Goal: Information Seeking & Learning: Learn about a topic

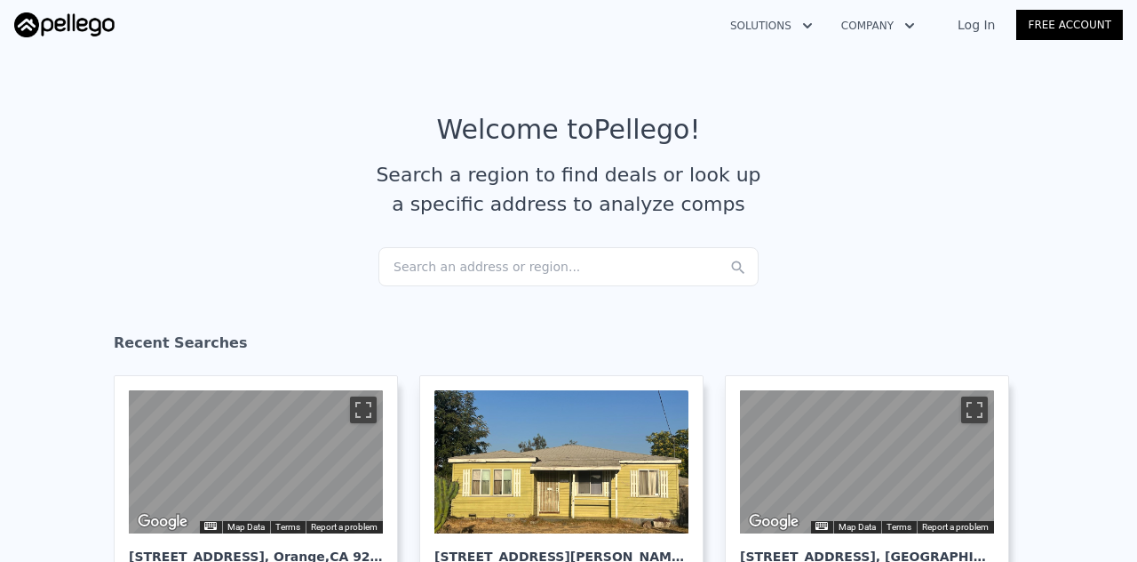
click at [990, 27] on link "Log In" at bounding box center [976, 25] width 80 height 18
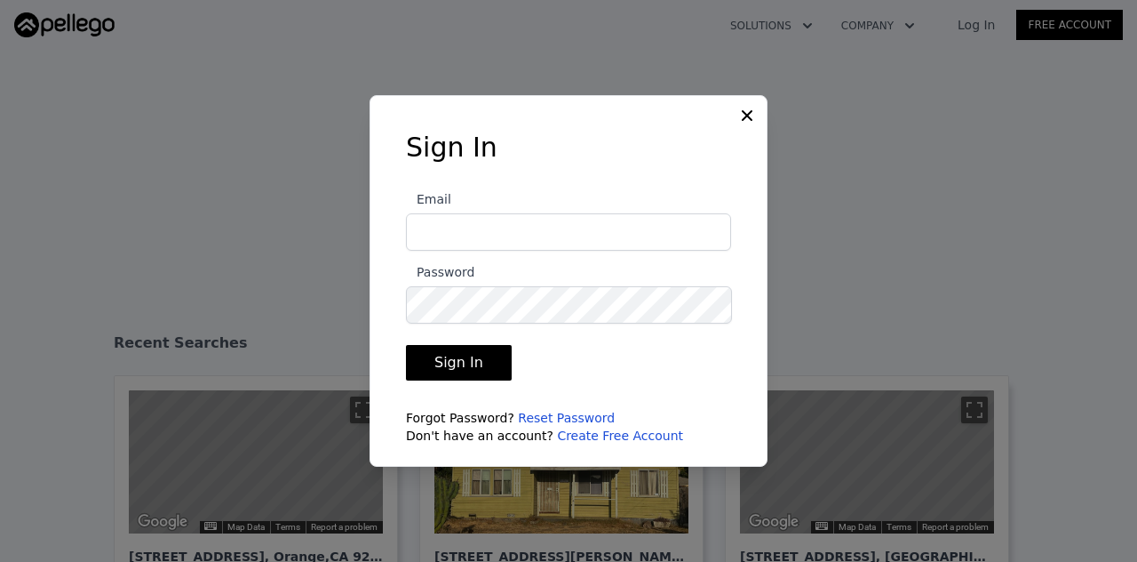
type input "[PERSON_NAME][EMAIL_ADDRESS][DOMAIN_NAME]"
click at [449, 364] on button "Sign In" at bounding box center [459, 363] width 106 height 36
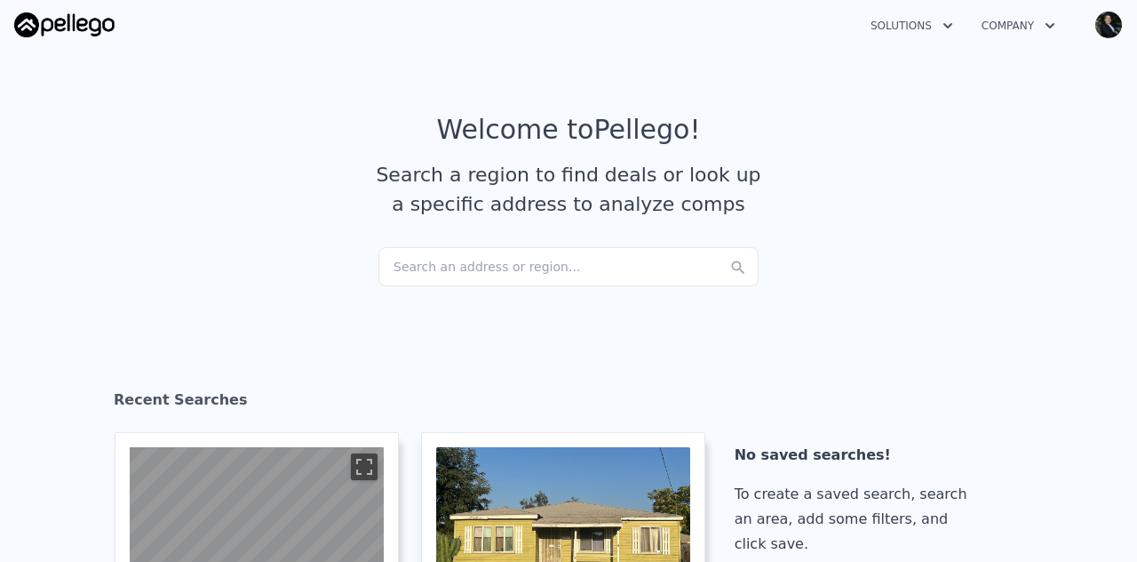
click at [947, 29] on icon "button" at bounding box center [948, 25] width 18 height 21
click at [529, 271] on div "Search an address or region..." at bounding box center [568, 266] width 380 height 39
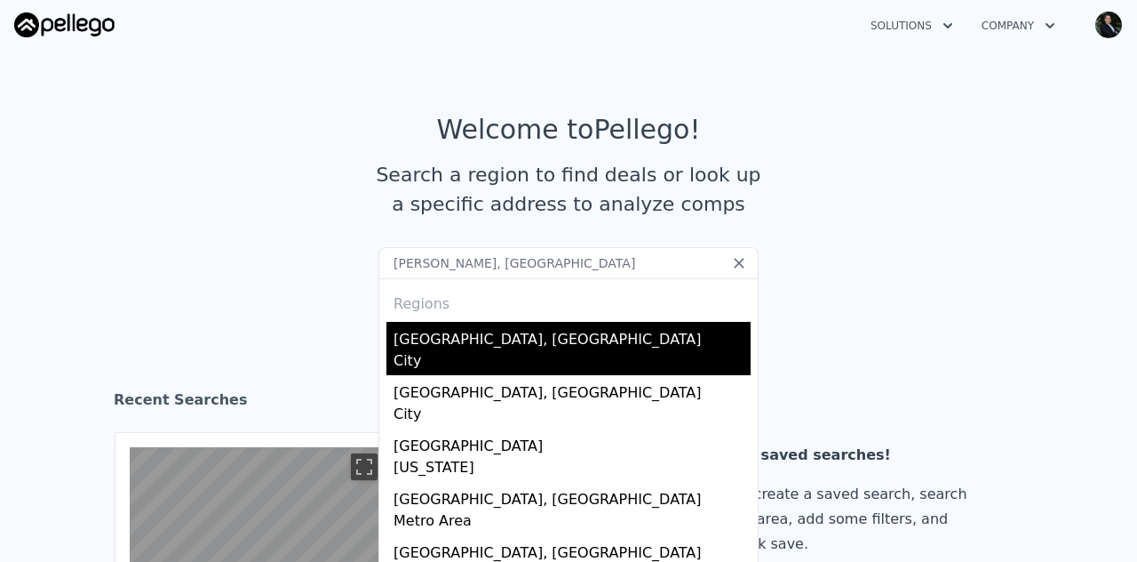
type input "[PERSON_NAME], [GEOGRAPHIC_DATA]"
click at [406, 355] on div "City" at bounding box center [572, 362] width 357 height 25
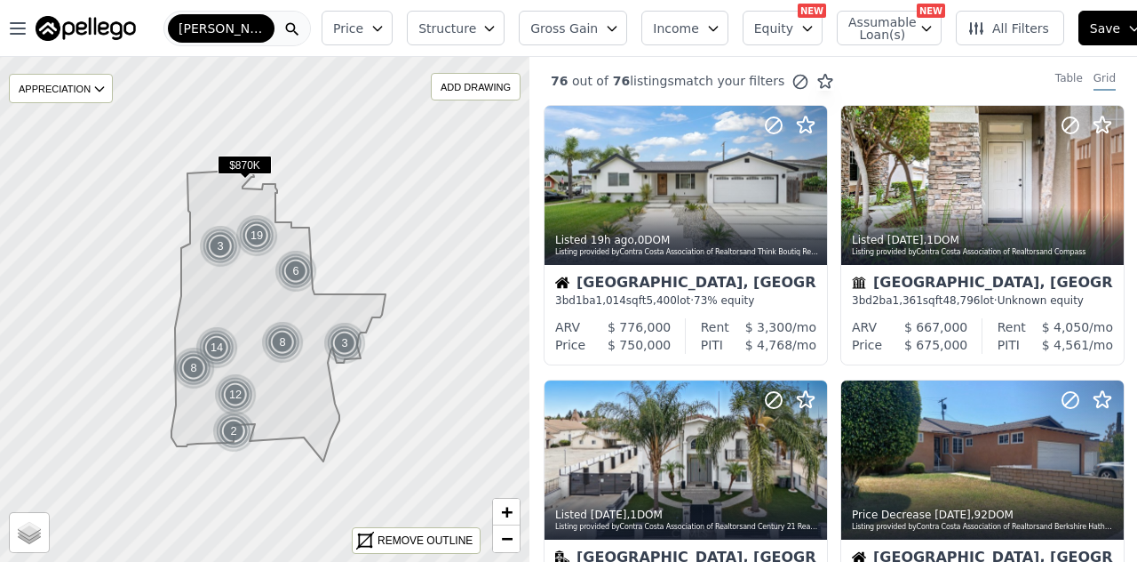
click at [488, 28] on icon "button" at bounding box center [489, 29] width 8 height 4
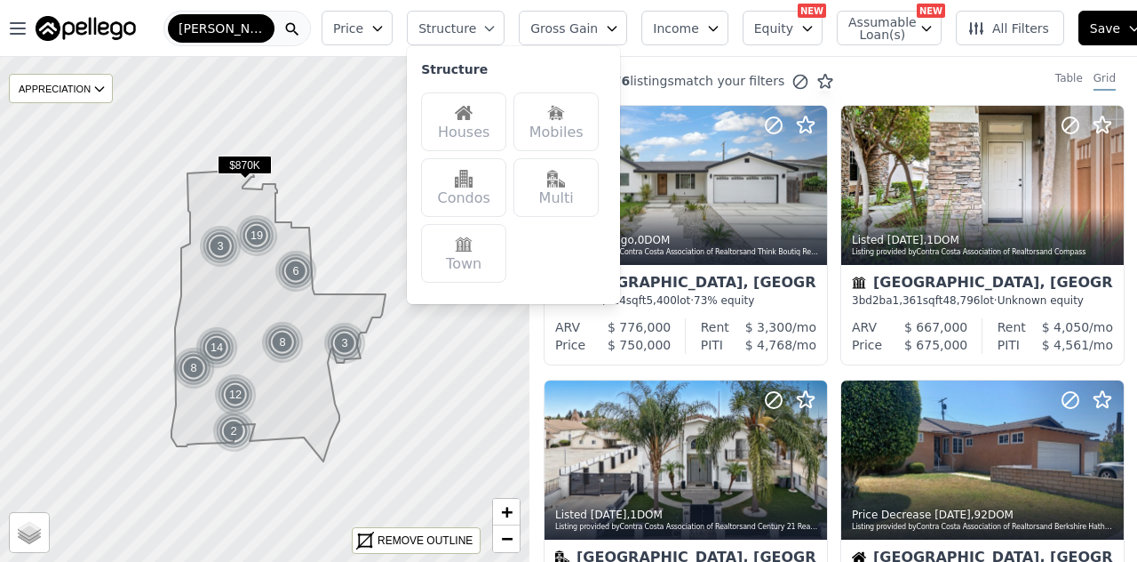
click at [474, 127] on div "Houses" at bounding box center [463, 121] width 85 height 59
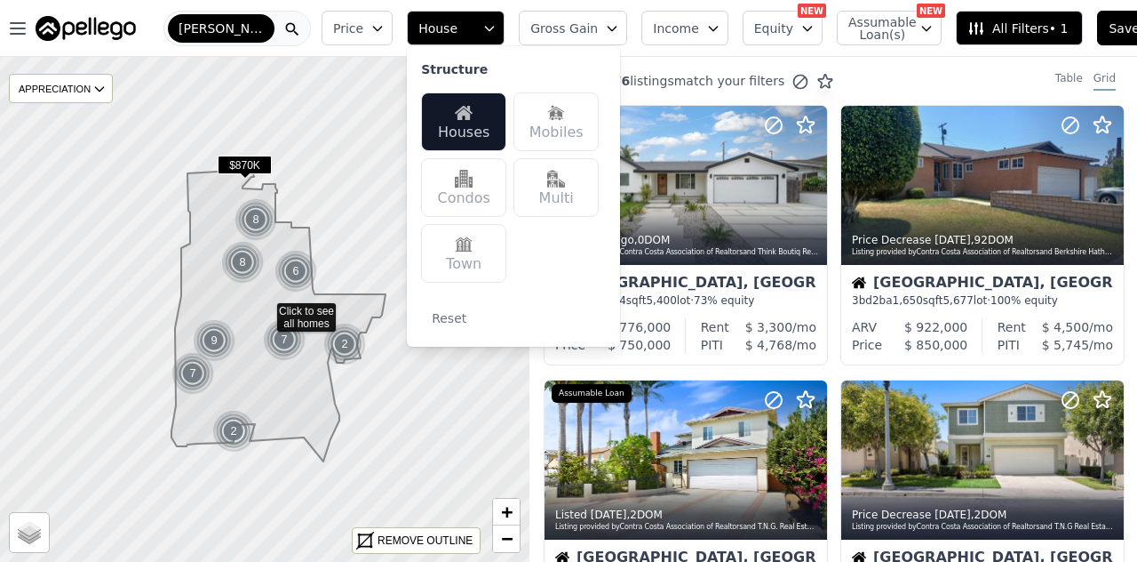
click at [579, 24] on button "Gross Gain" at bounding box center [573, 28] width 108 height 35
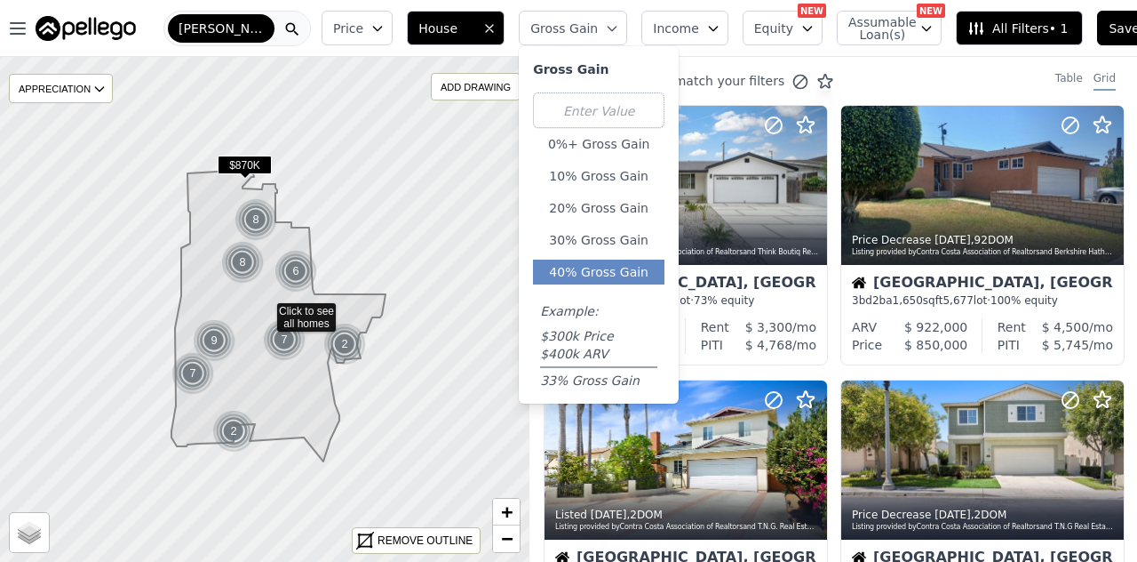
click at [590, 278] on button "40% Gross Gain" at bounding box center [598, 271] width 131 height 25
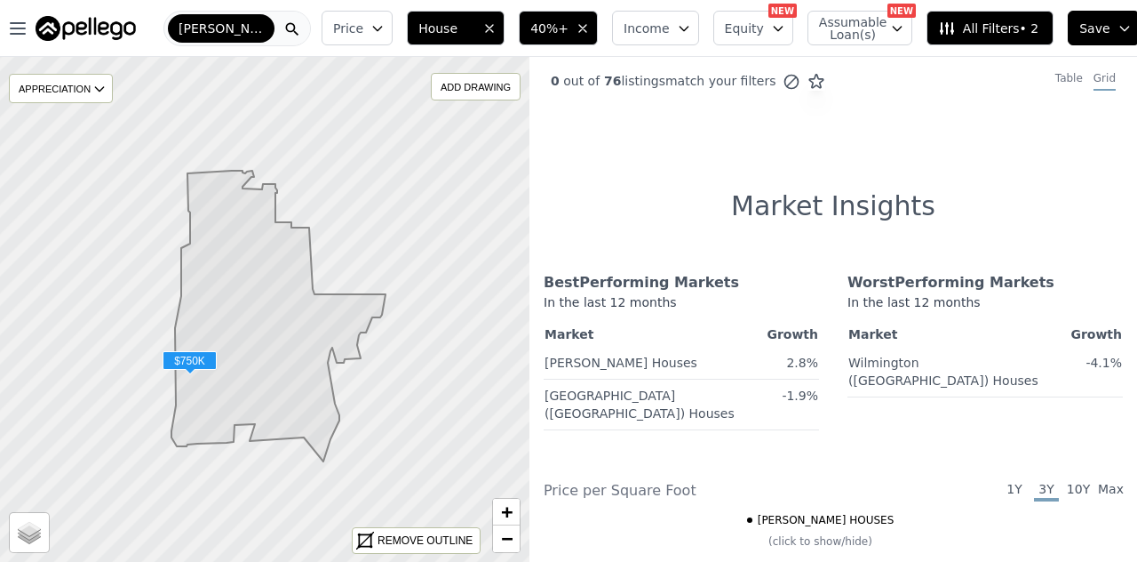
click at [187, 362] on span "$750K" at bounding box center [190, 360] width 54 height 19
click at [194, 362] on span "$750K" at bounding box center [190, 360] width 54 height 19
click at [194, 362] on icon at bounding box center [278, 316] width 214 height 291
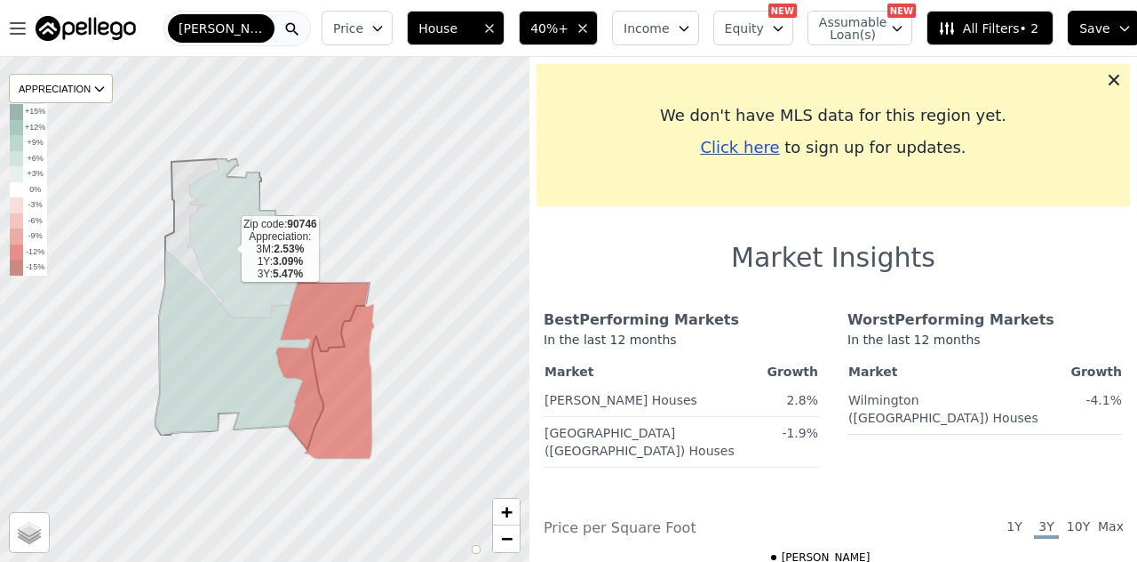
click at [227, 249] on icon at bounding box center [242, 238] width 110 height 158
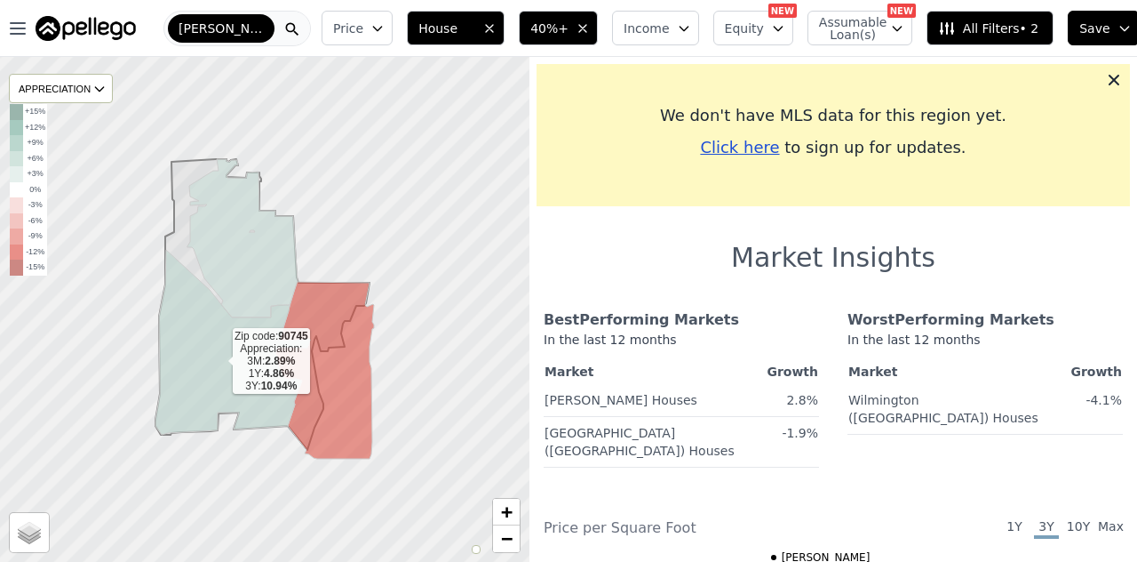
click at [190, 363] on icon at bounding box center [232, 342] width 155 height 185
click at [588, 28] on icon "button" at bounding box center [583, 28] width 14 height 14
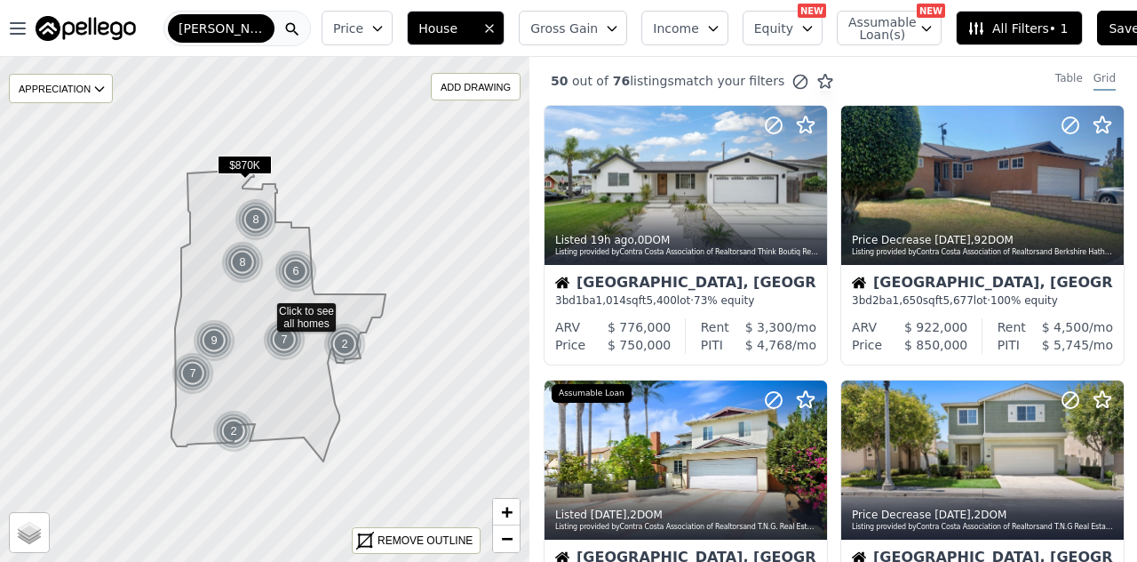
click at [801, 30] on icon "button" at bounding box center [808, 28] width 14 height 14
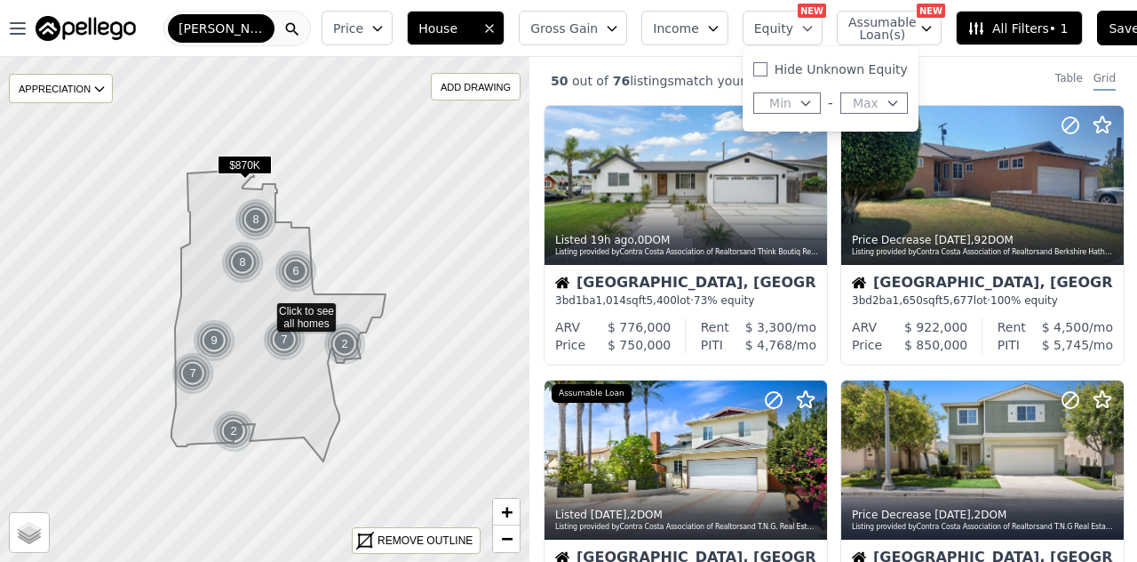
click at [898, 35] on button "Assumable Loan(s)" at bounding box center [889, 28] width 105 height 35
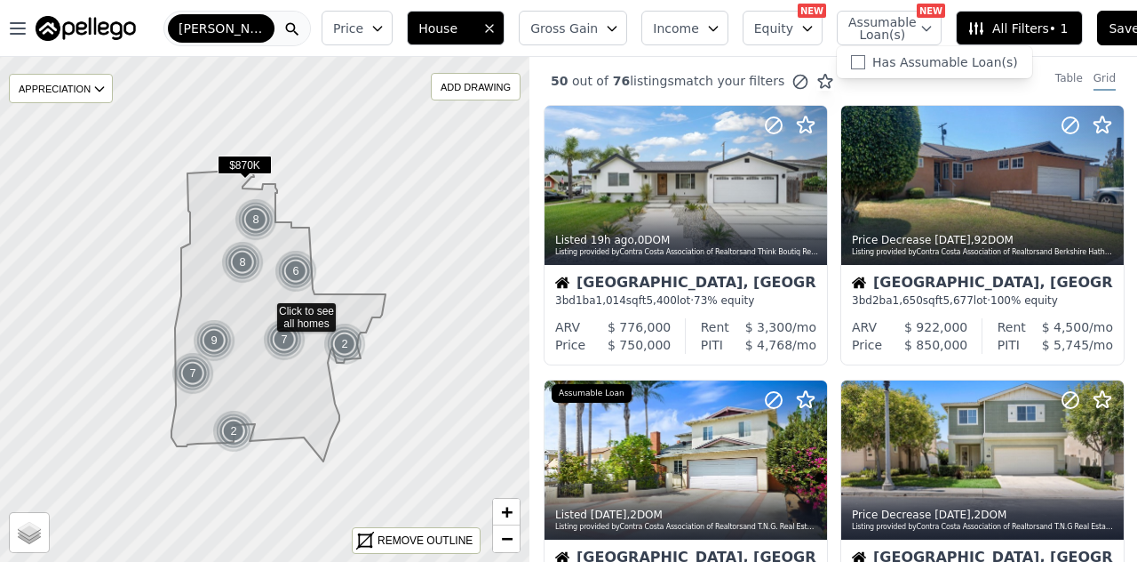
click at [989, 34] on span "All Filters • 1" at bounding box center [1018, 29] width 100 height 18
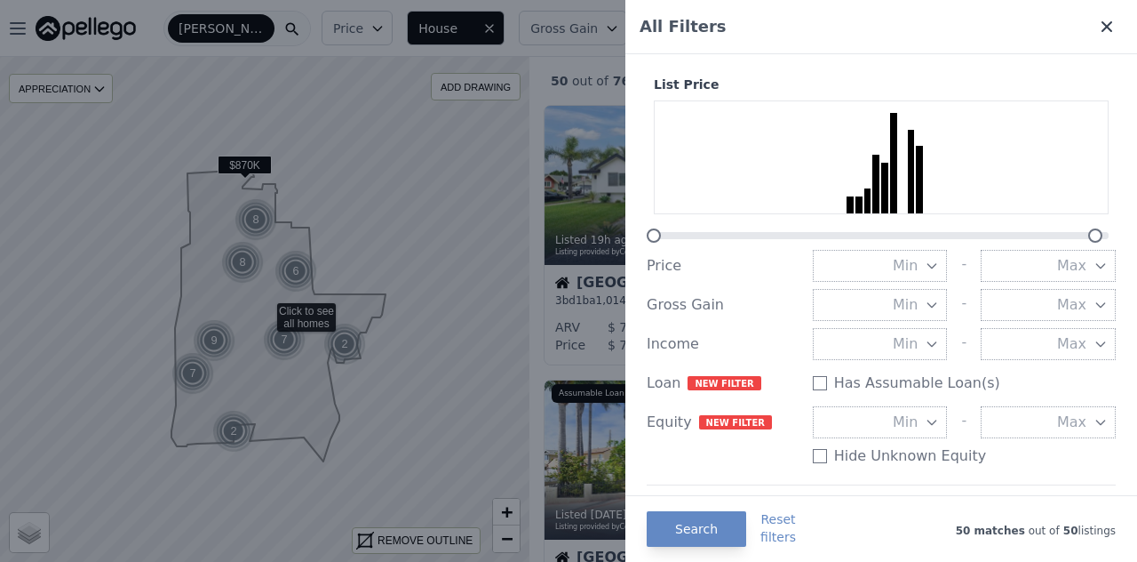
click at [1102, 28] on icon at bounding box center [1107, 26] width 11 height 11
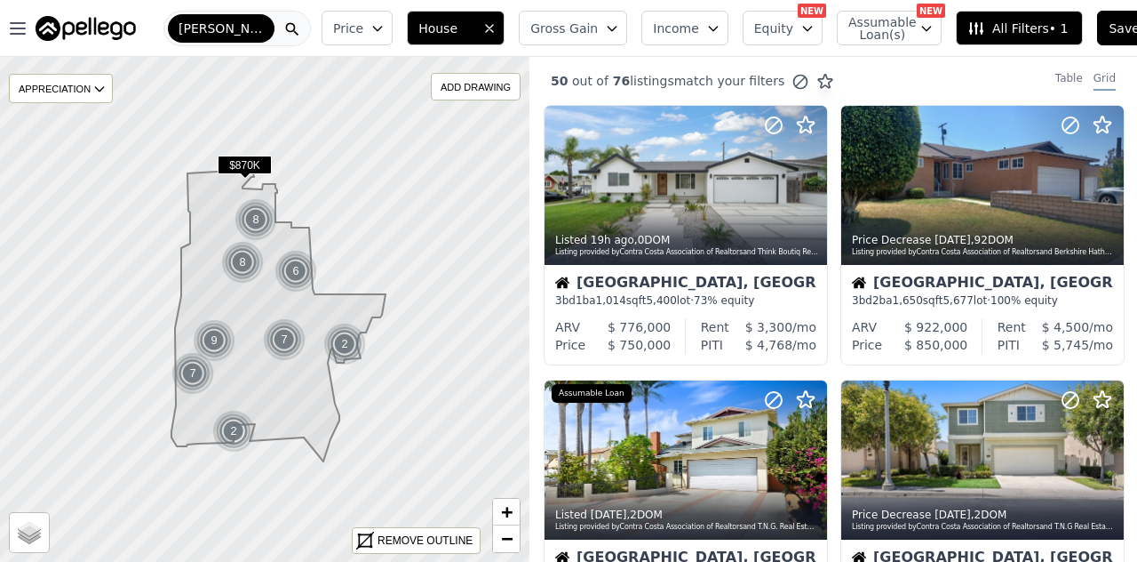
click at [63, 33] on img at bounding box center [86, 28] width 100 height 25
